Goal: Check status: Check status

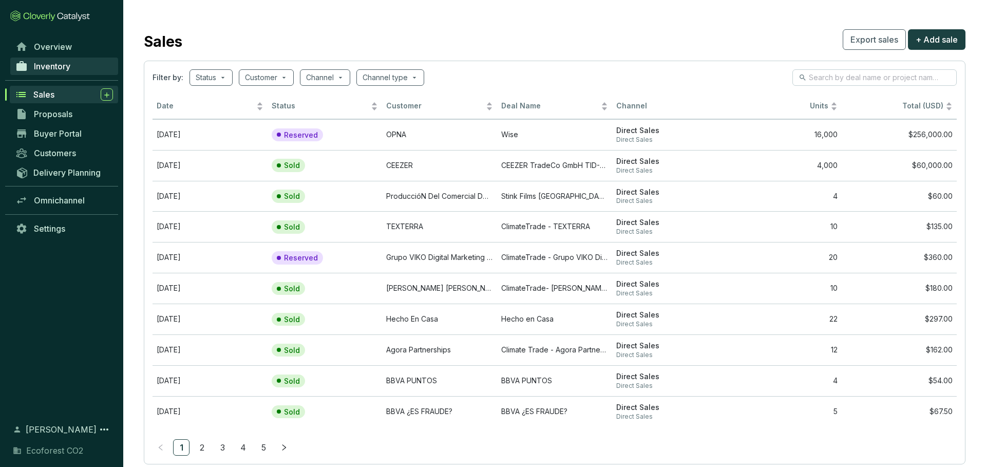
click at [77, 64] on link "Inventory" at bounding box center [64, 66] width 108 height 17
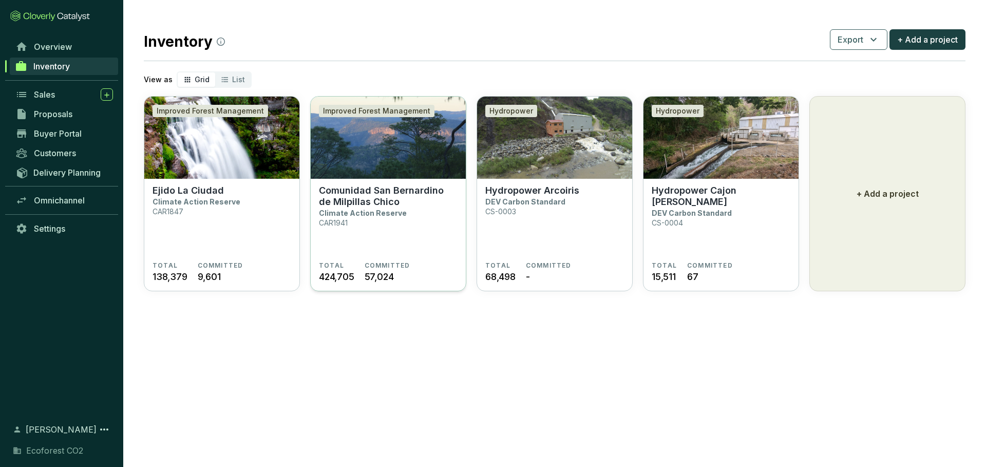
click at [352, 205] on p "Comunidad San Bernardino de Milpillas Chico" at bounding box center [388, 196] width 139 height 23
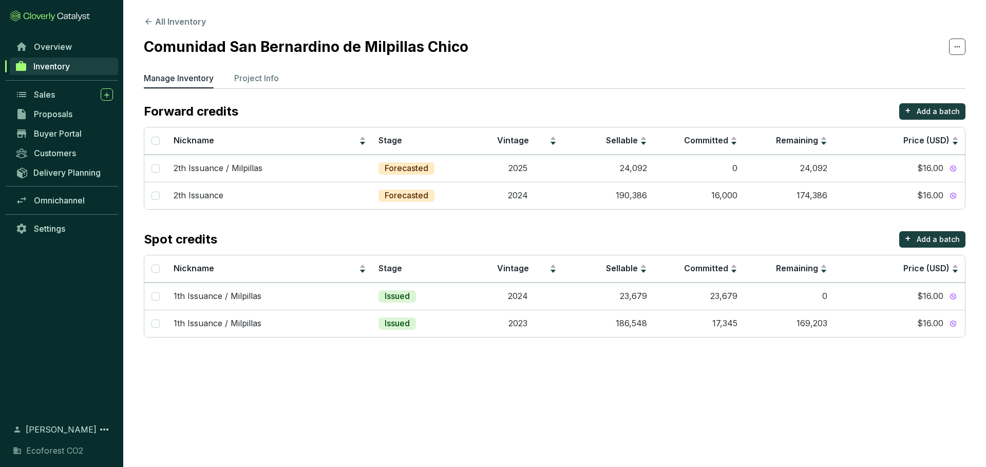
click at [252, 69] on section "All Inventory Comunidad San Bernardino de Milpillas Chico Manage Inventory Proj…" at bounding box center [554, 179] width 863 height 358
click at [274, 84] on p "Project Info" at bounding box center [256, 78] width 45 height 12
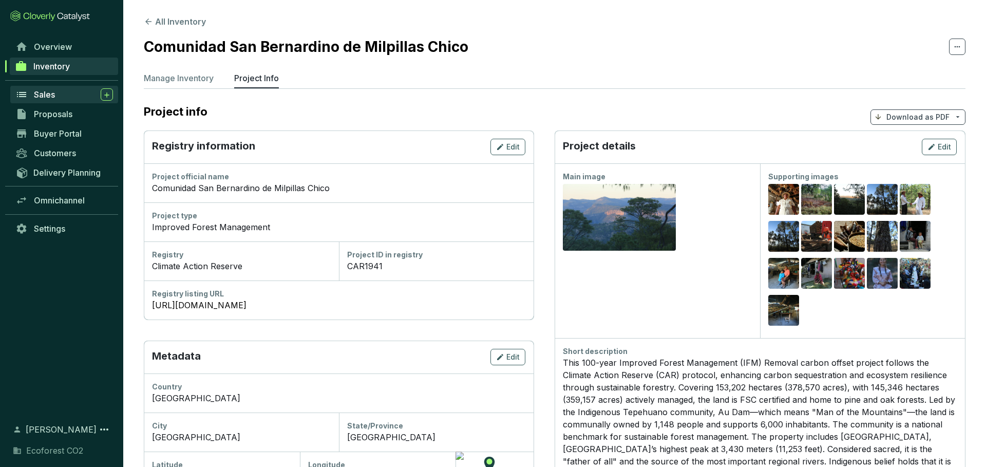
click at [63, 93] on div "Sales" at bounding box center [73, 94] width 79 height 12
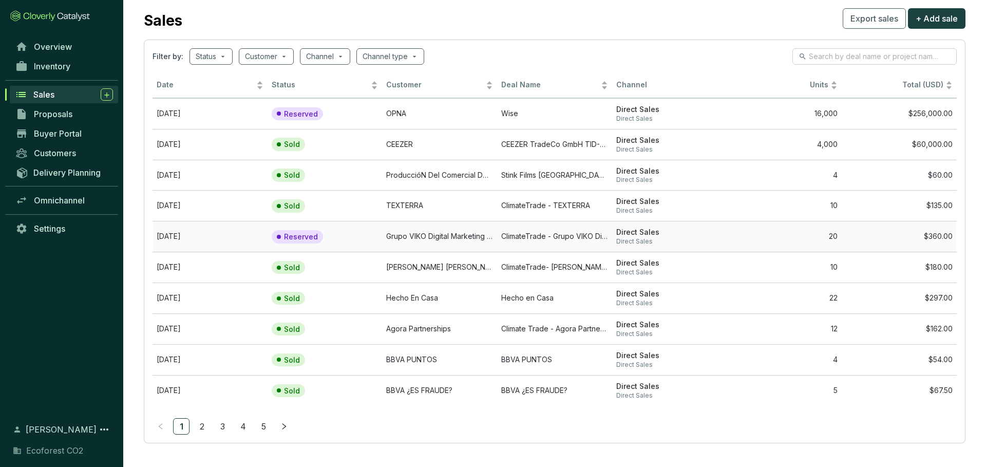
scroll to position [24, 0]
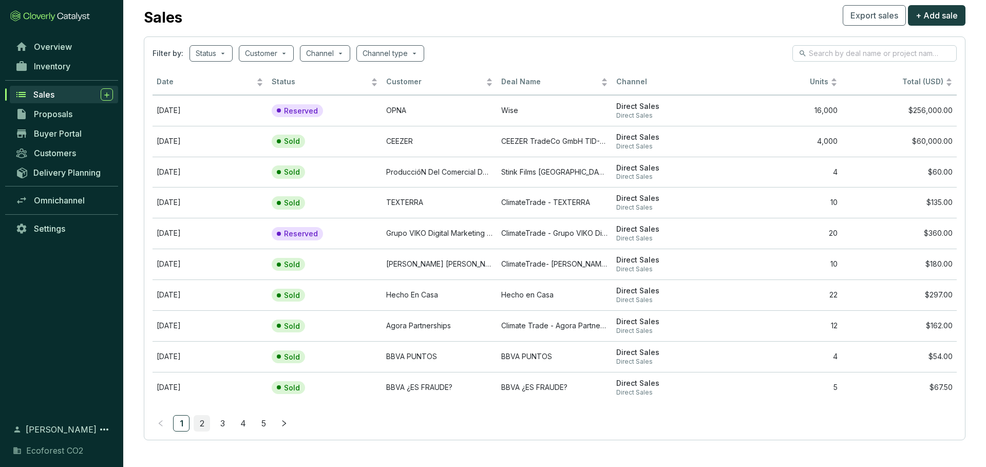
click at [204, 419] on link "2" at bounding box center [201, 423] width 15 height 15
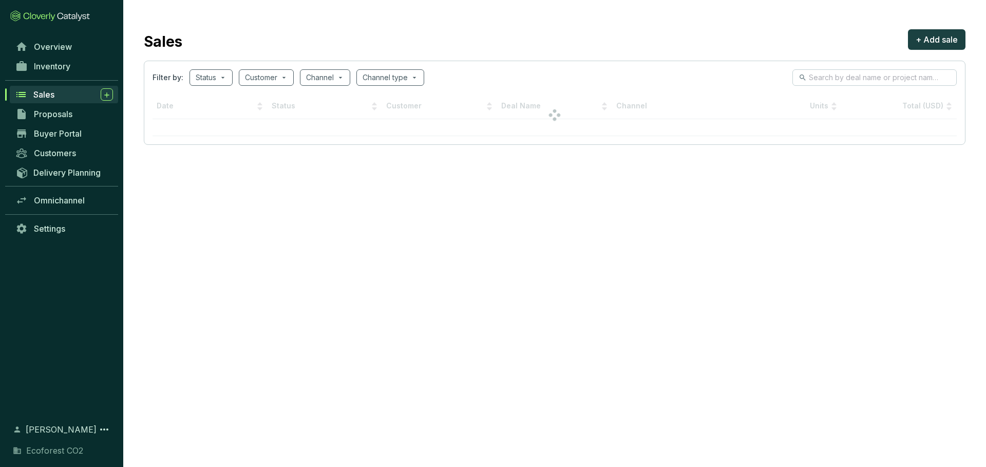
scroll to position [0, 0]
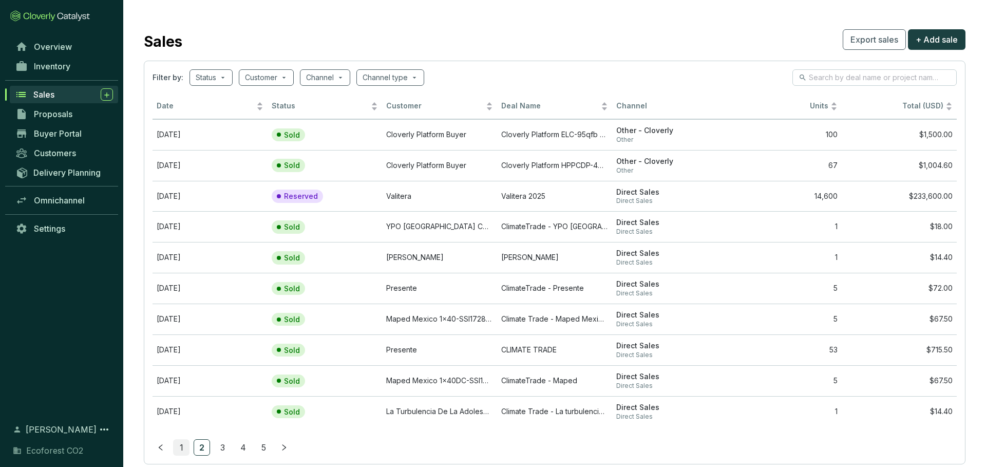
click at [178, 445] on link "1" at bounding box center [181, 447] width 15 height 15
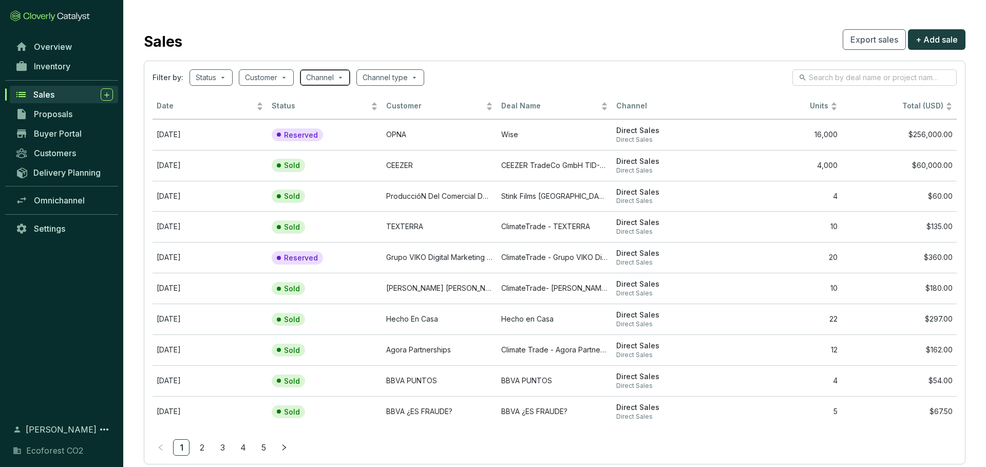
click at [343, 79] on span at bounding box center [325, 77] width 38 height 15
click at [395, 80] on input "search" at bounding box center [385, 77] width 45 height 15
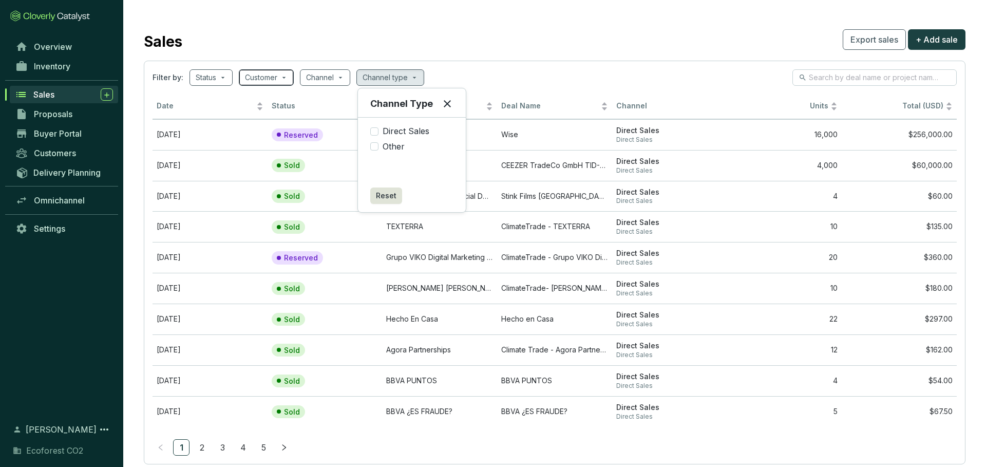
click at [275, 76] on input "search" at bounding box center [261, 77] width 32 height 15
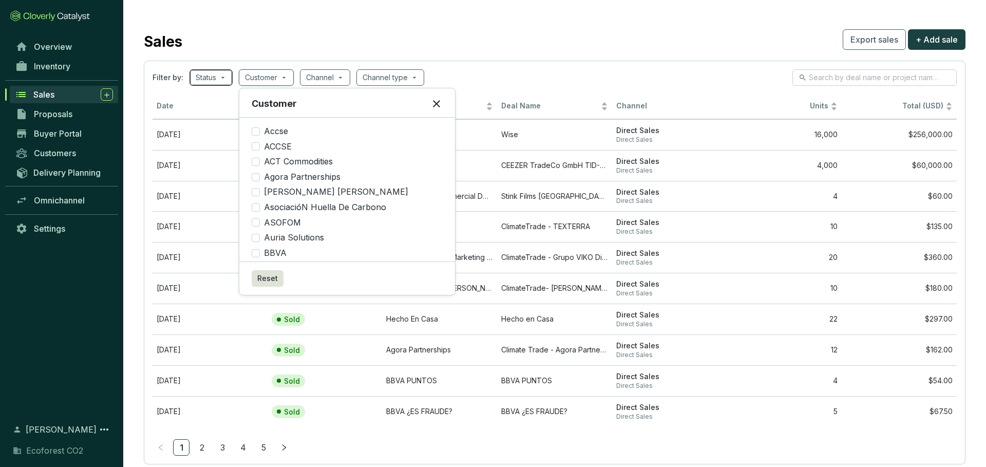
click at [229, 74] on div "Status" at bounding box center [211, 77] width 43 height 16
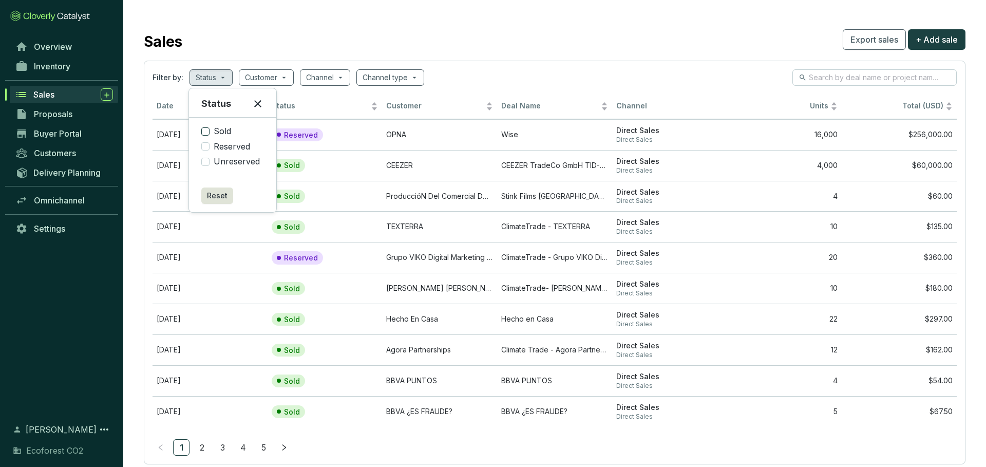
click at [214, 129] on span "Sold" at bounding box center [223, 131] width 26 height 11
click at [210, 129] on input "Sold" at bounding box center [205, 131] width 8 height 8
checkbox input "true"
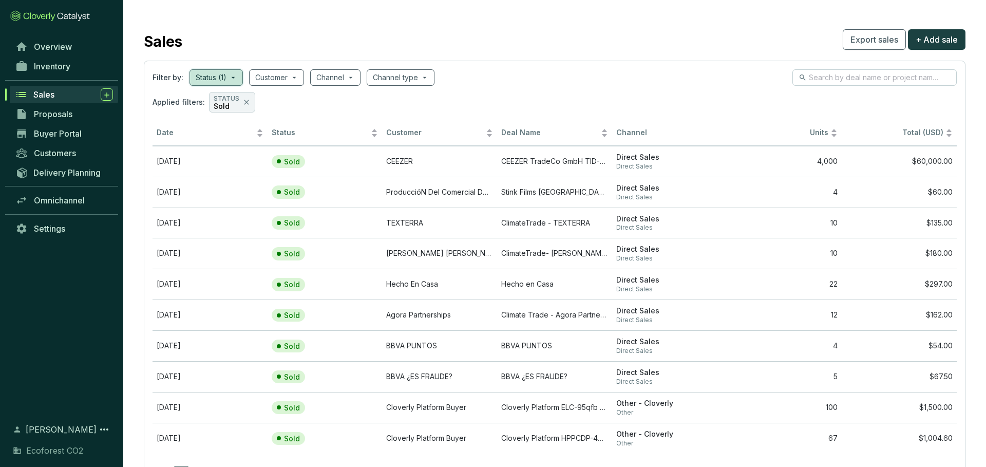
click at [481, 57] on section "Sales Export sales + Add sale Filter by: Status (1) Customer Channel Channel ty…" at bounding box center [554, 259] width 863 height 518
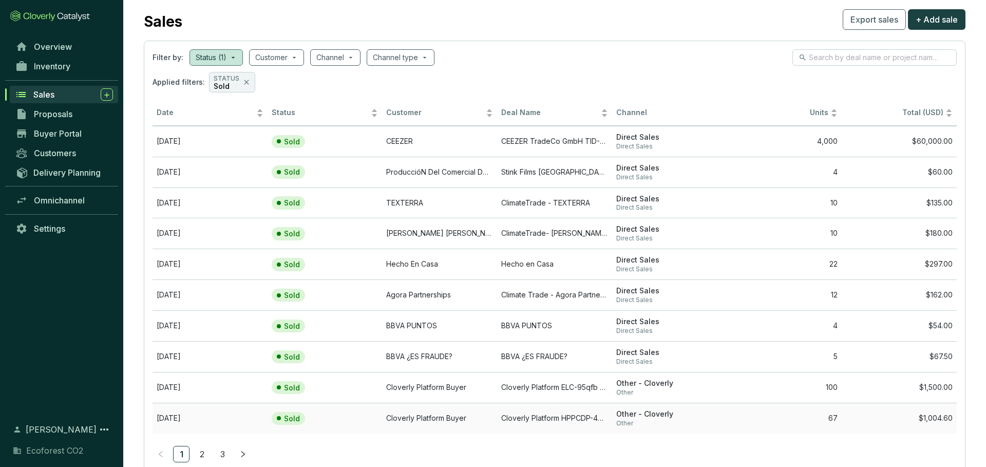
scroll to position [32, 0]
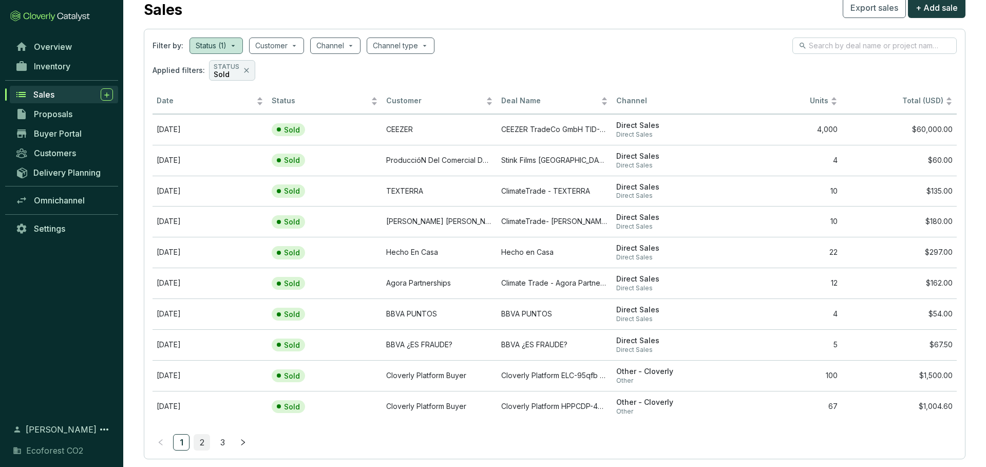
click at [203, 436] on link "2" at bounding box center [201, 442] width 15 height 15
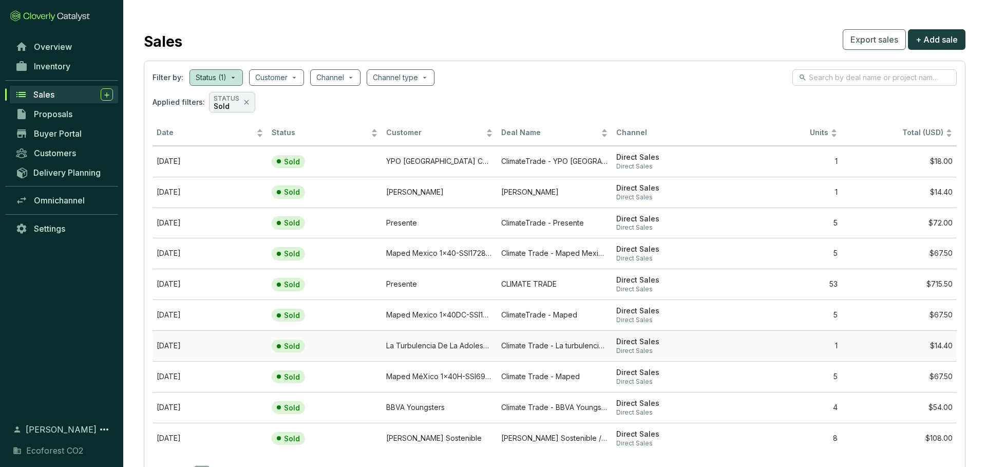
scroll to position [51, 0]
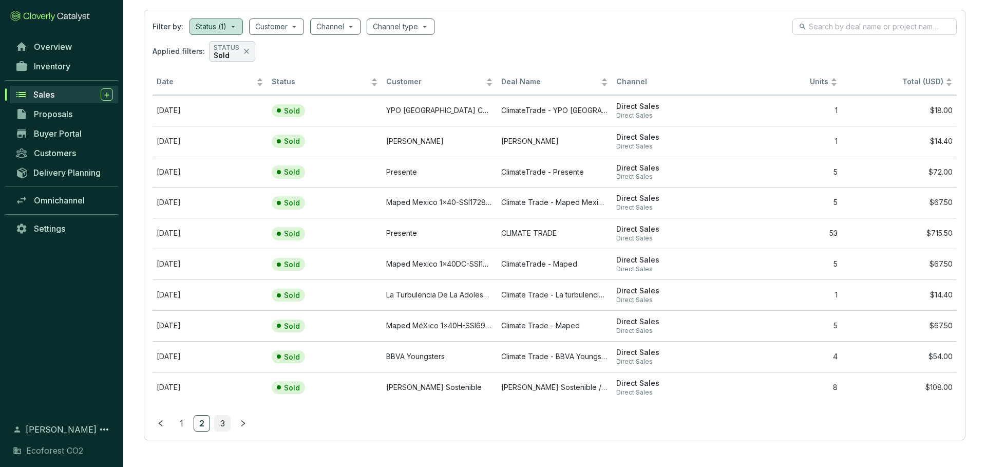
click at [222, 419] on link "3" at bounding box center [222, 423] width 15 height 15
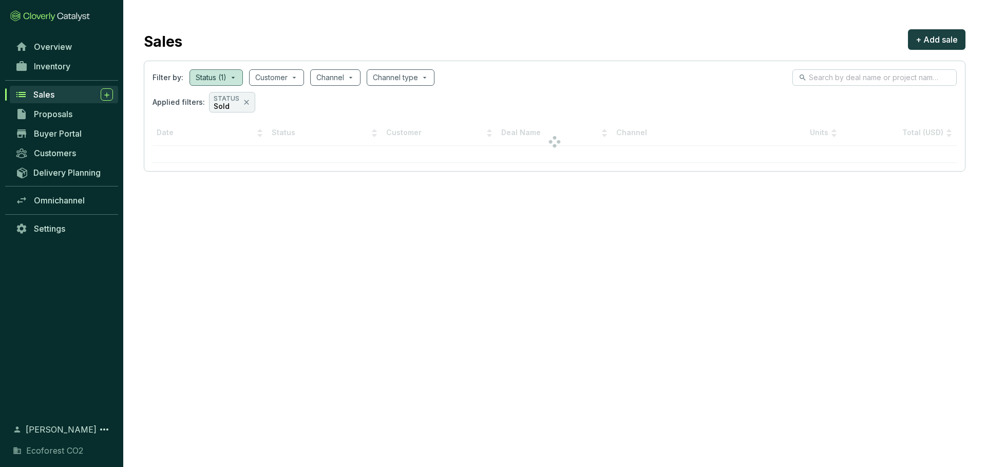
scroll to position [0, 0]
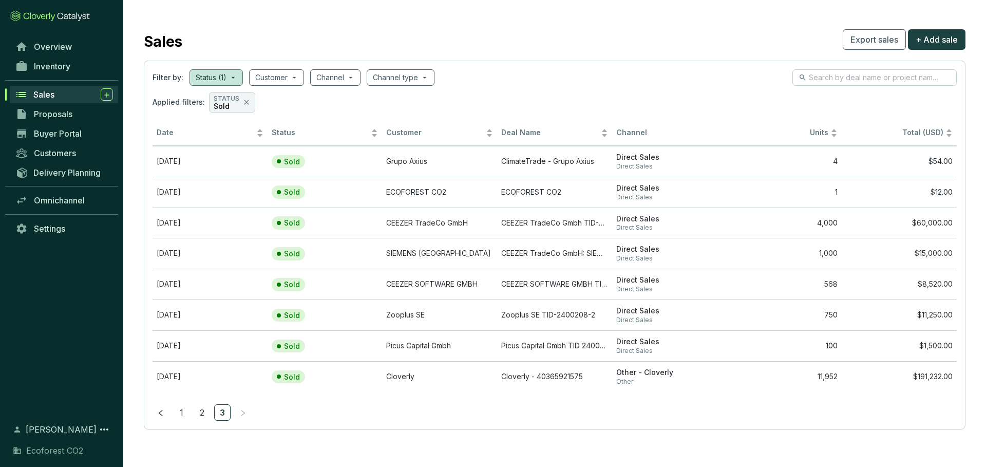
click at [776, 393] on section "Filter by: Status (1) Customer Channel Channel type Applied filters: STATUS Sol…" at bounding box center [555, 245] width 822 height 369
click at [818, 381] on td "11,952" at bounding box center [784, 376] width 115 height 31
click at [641, 364] on td "Other - Cloverly Other" at bounding box center [669, 376] width 115 height 31
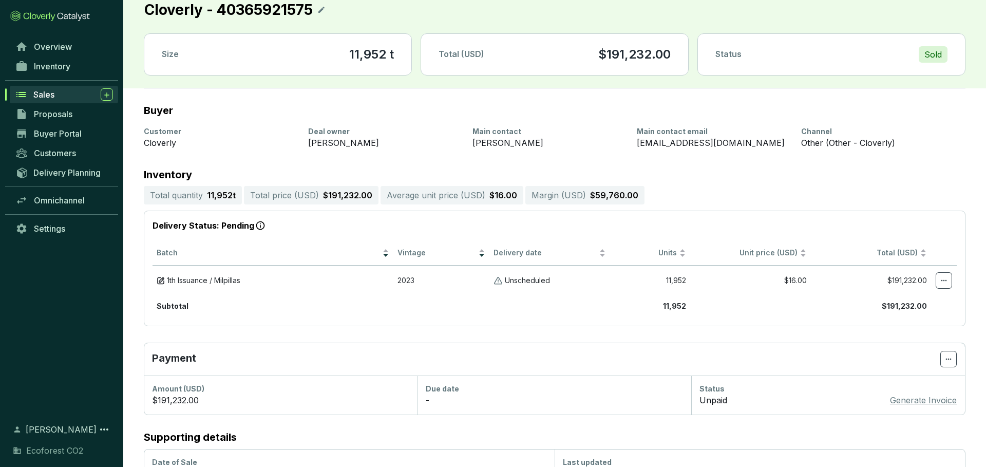
scroll to position [24, 0]
